Goal: Navigation & Orientation: Find specific page/section

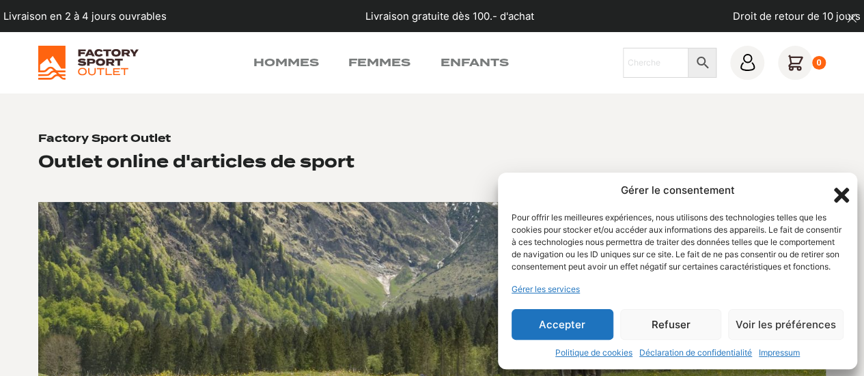
click at [843, 188] on icon "Fermer la boîte de dialogue" at bounding box center [841, 195] width 15 height 15
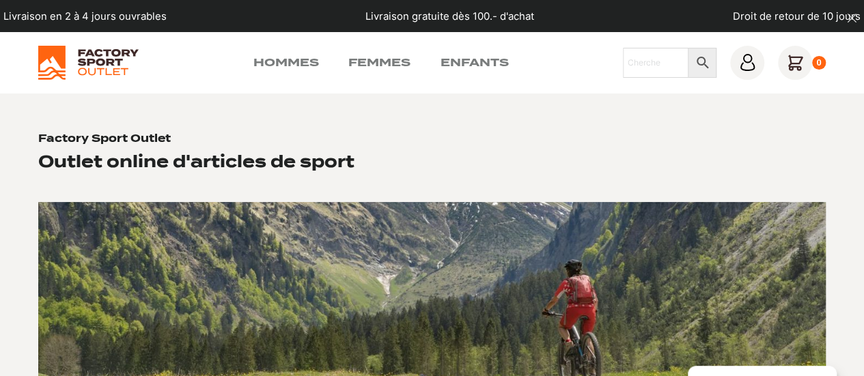
click at [98, 53] on img at bounding box center [88, 63] width 100 height 34
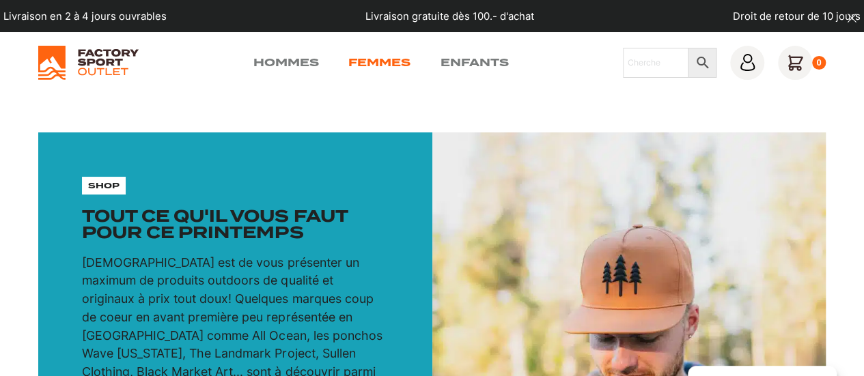
click at [401, 55] on link "Femmes" at bounding box center [379, 63] width 62 height 16
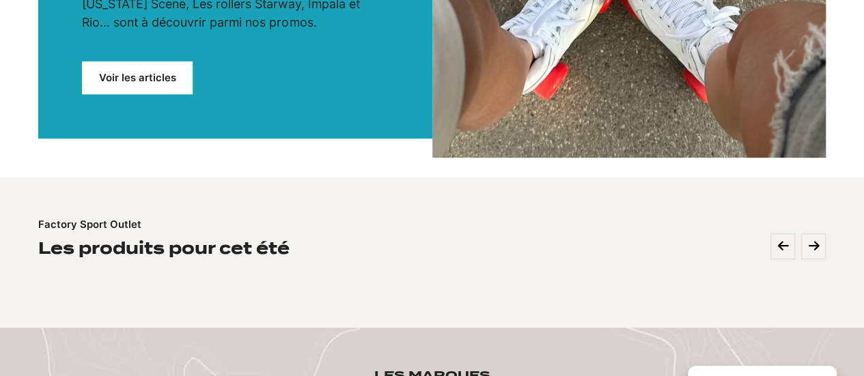
scroll to position [389, 0]
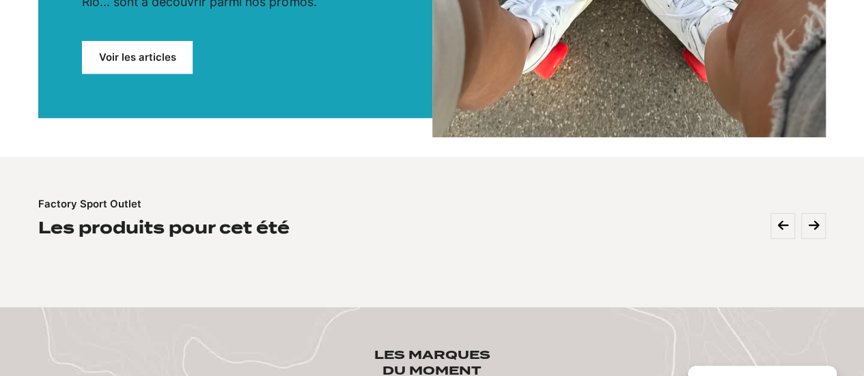
click at [170, 41] on link "Voir les articles" at bounding box center [137, 57] width 111 height 33
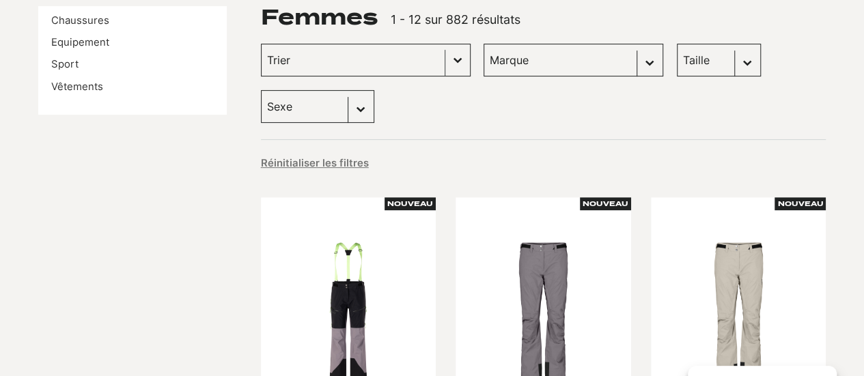
scroll to position [126, 0]
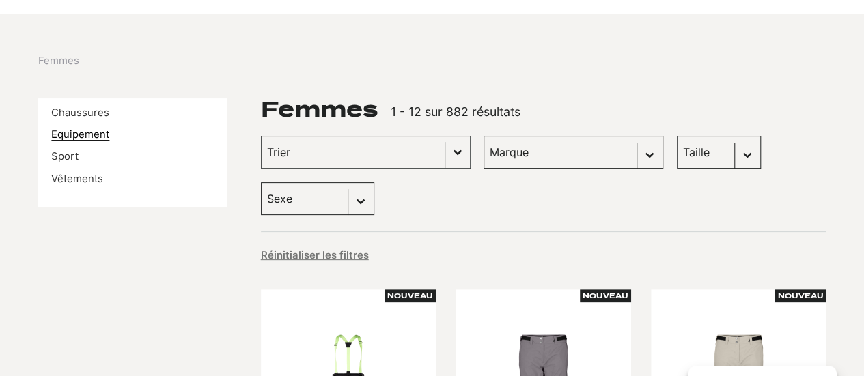
click at [85, 131] on link "Equipement" at bounding box center [80, 134] width 58 height 12
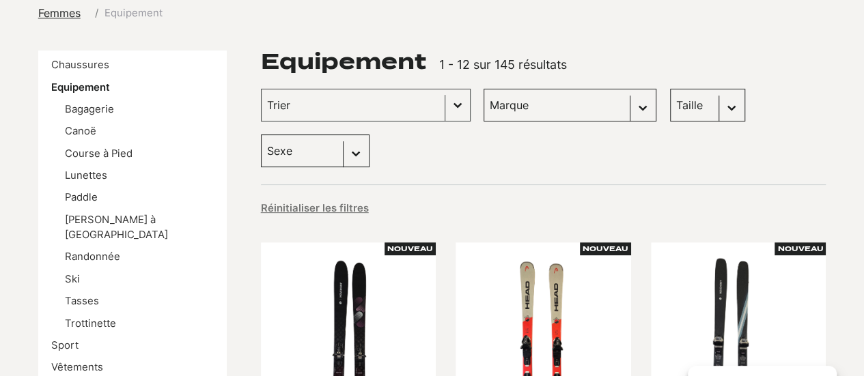
scroll to position [175, 0]
click at [79, 273] on link "Ski" at bounding box center [72, 279] width 15 height 12
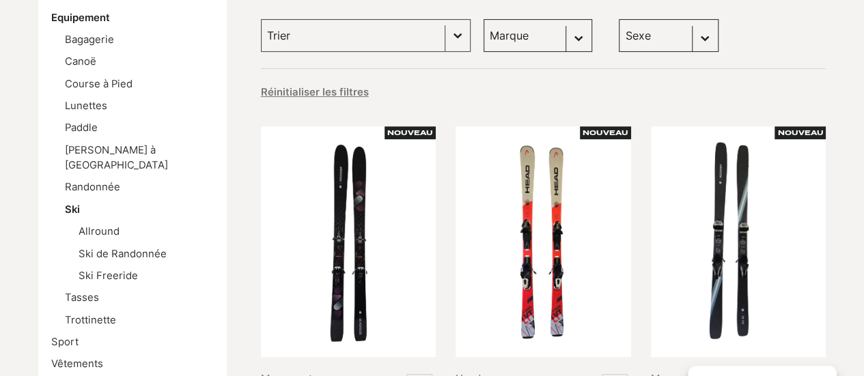
scroll to position [245, 0]
click at [79, 269] on link "Ski Freeride" at bounding box center [108, 275] width 59 height 12
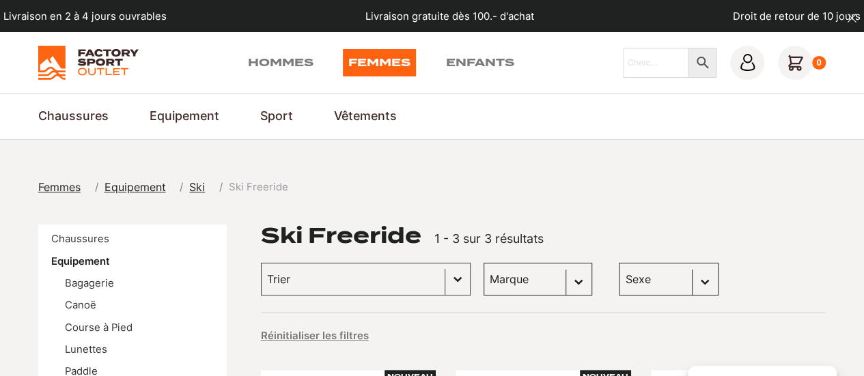
click at [113, 69] on img at bounding box center [88, 63] width 100 height 34
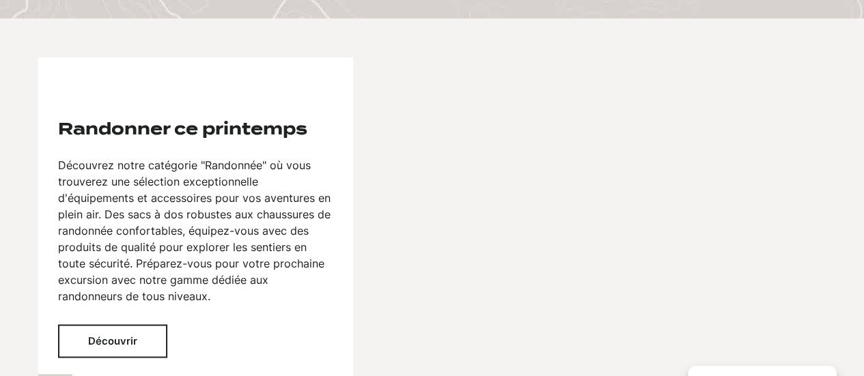
scroll to position [961, 0]
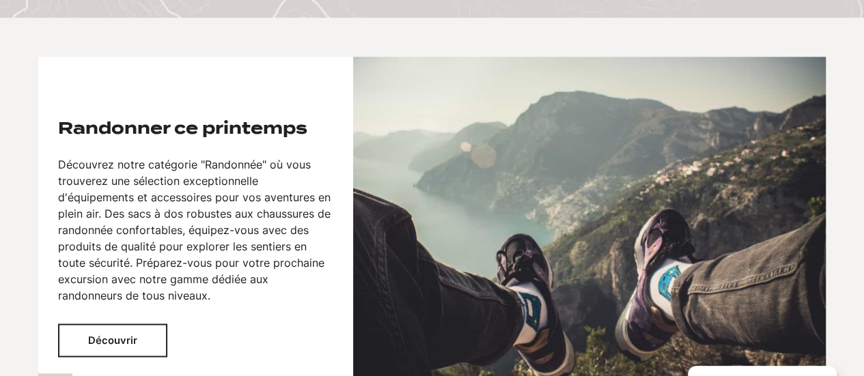
click at [198, 120] on h2 "Randonner ce printemps" at bounding box center [182, 128] width 249 height 16
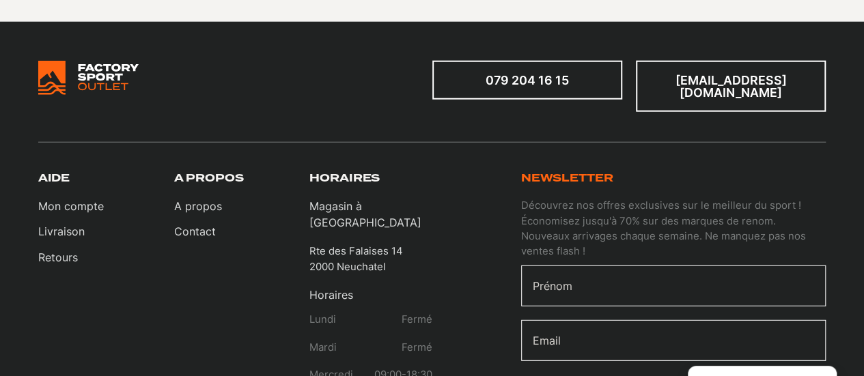
scroll to position [1731, 0]
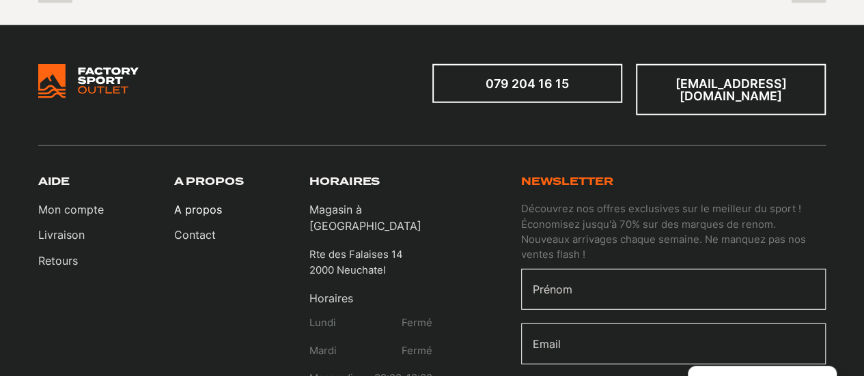
click at [191, 202] on link "A propos" at bounding box center [198, 210] width 48 height 16
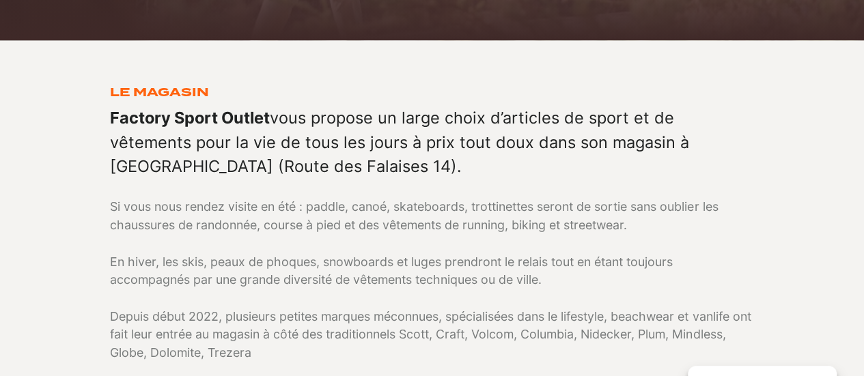
scroll to position [396, 0]
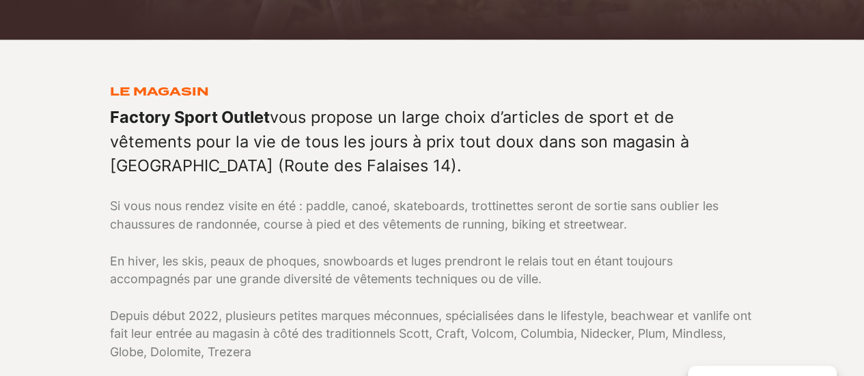
click at [288, 262] on p "Si vous nous rendez visite en été : paddle, canoé, skateboards, trottinettes se…" at bounding box center [432, 297] width 644 height 201
click at [564, 214] on p "Si vous nous rendez visite en été : paddle, canoé, skateboards, trottinettes se…" at bounding box center [432, 297] width 644 height 201
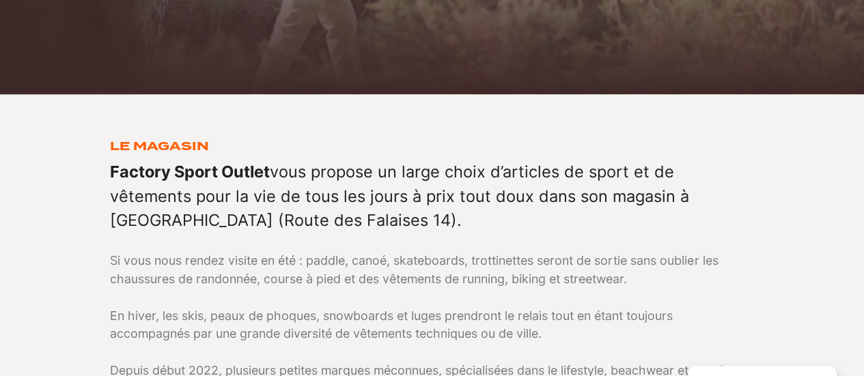
scroll to position [0, 0]
